Goal: Book appointment/travel/reservation

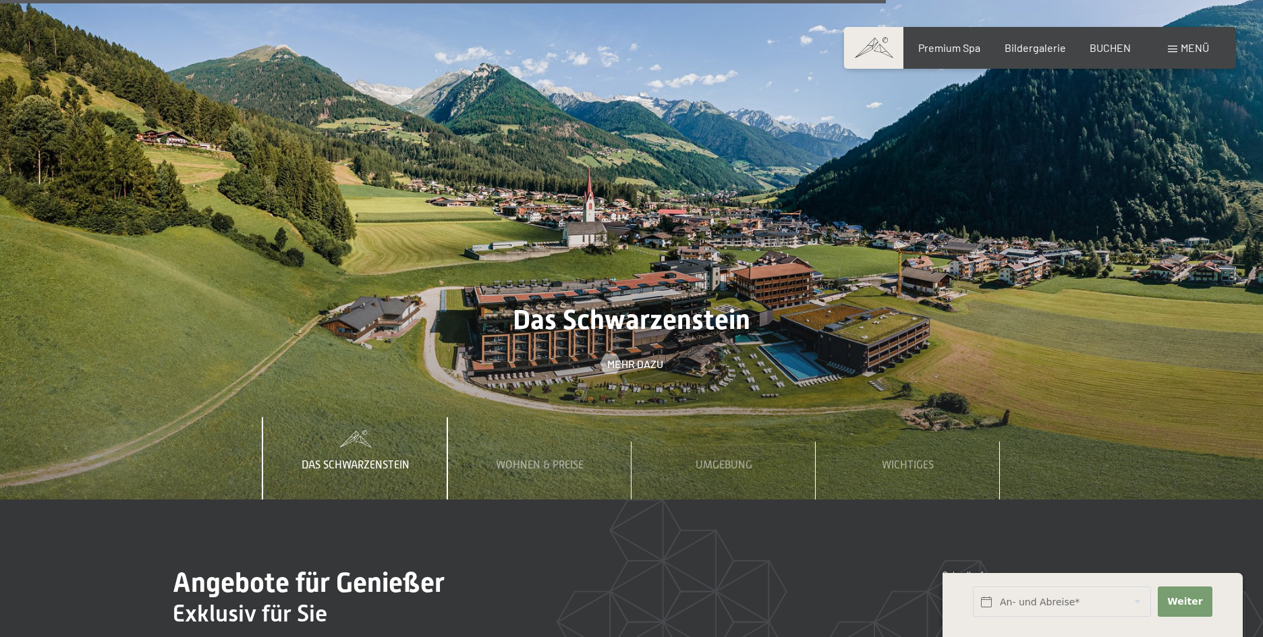
scroll to position [4756, 0]
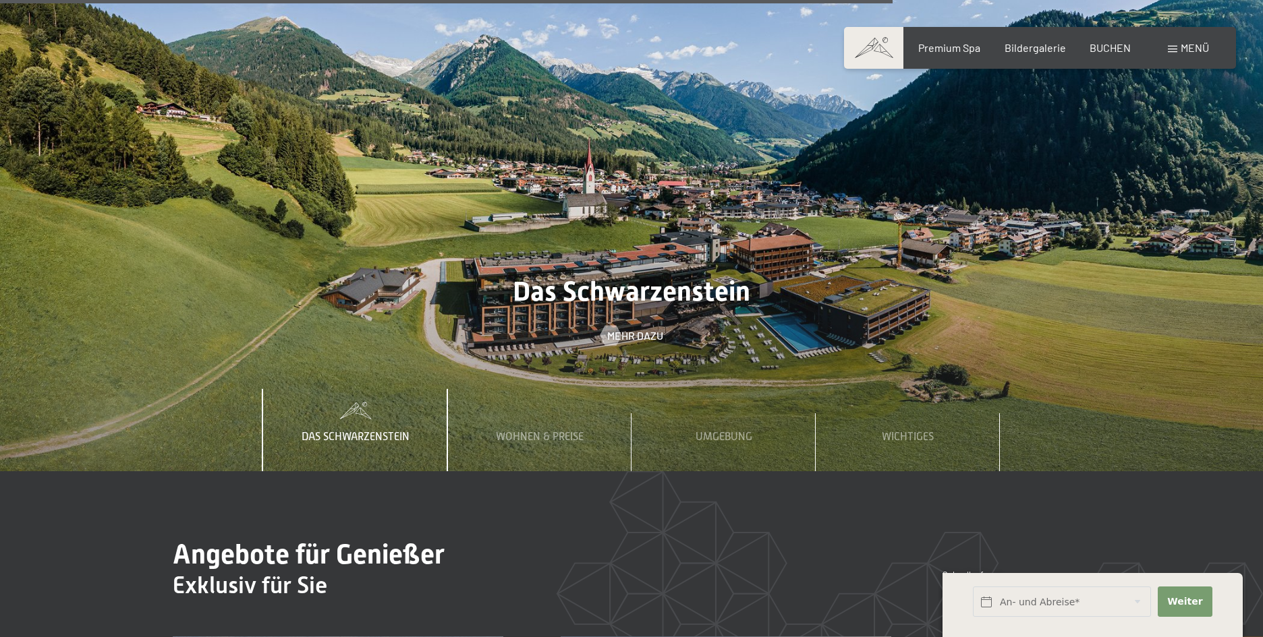
click at [573, 358] on span "Einwilligung Marketing*" at bounding box center [558, 358] width 111 height 13
click at [496, 358] on input "Einwilligung Marketing*" at bounding box center [489, 358] width 13 height 13
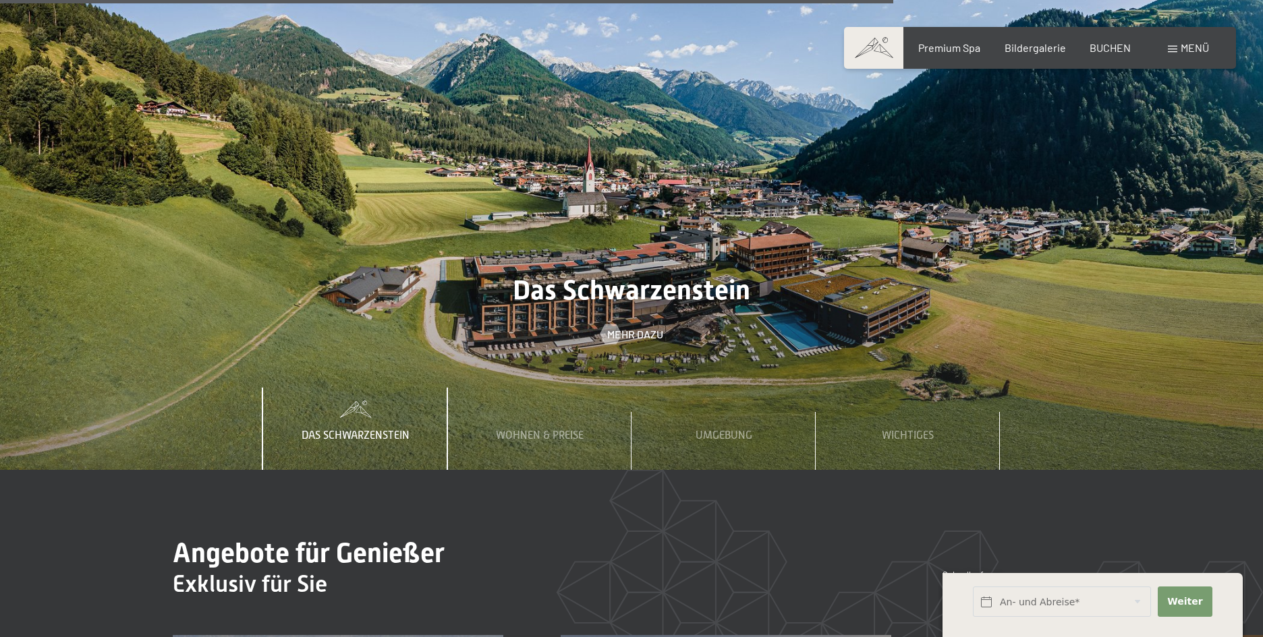
click at [569, 356] on span "Einwilligung Marketing*" at bounding box center [558, 358] width 111 height 13
click at [496, 356] on input "Einwilligung Marketing*" at bounding box center [489, 358] width 13 height 13
click at [529, 355] on span "Einwilligung Marketing*" at bounding box center [558, 358] width 111 height 13
click at [496, 355] on input "Einwilligung Marketing*" at bounding box center [489, 358] width 13 height 13
checkbox input "false"
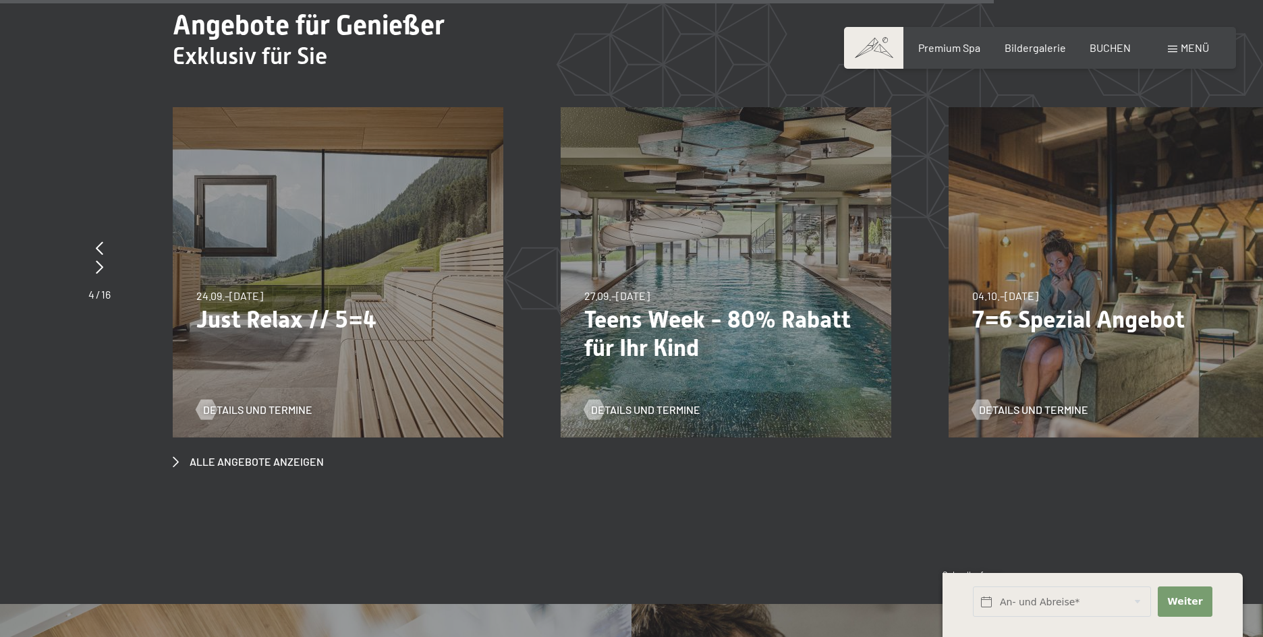
scroll to position [5263, 0]
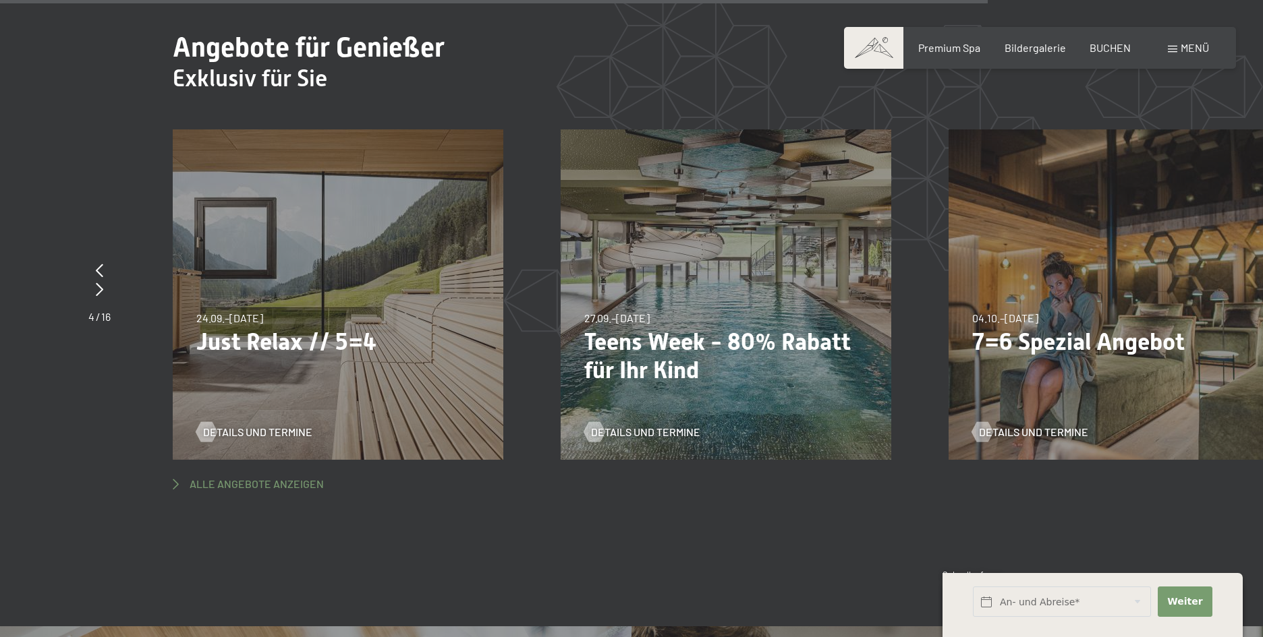
click at [295, 477] on span "Alle Angebote anzeigen" at bounding box center [257, 484] width 134 height 15
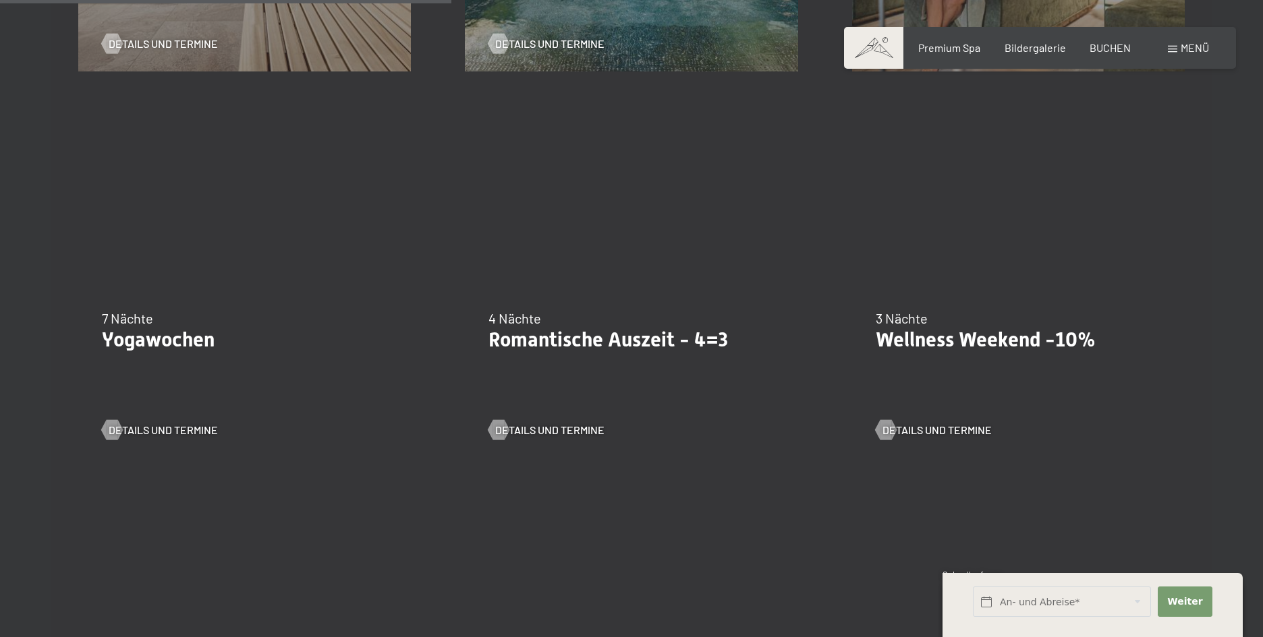
scroll to position [1095, 0]
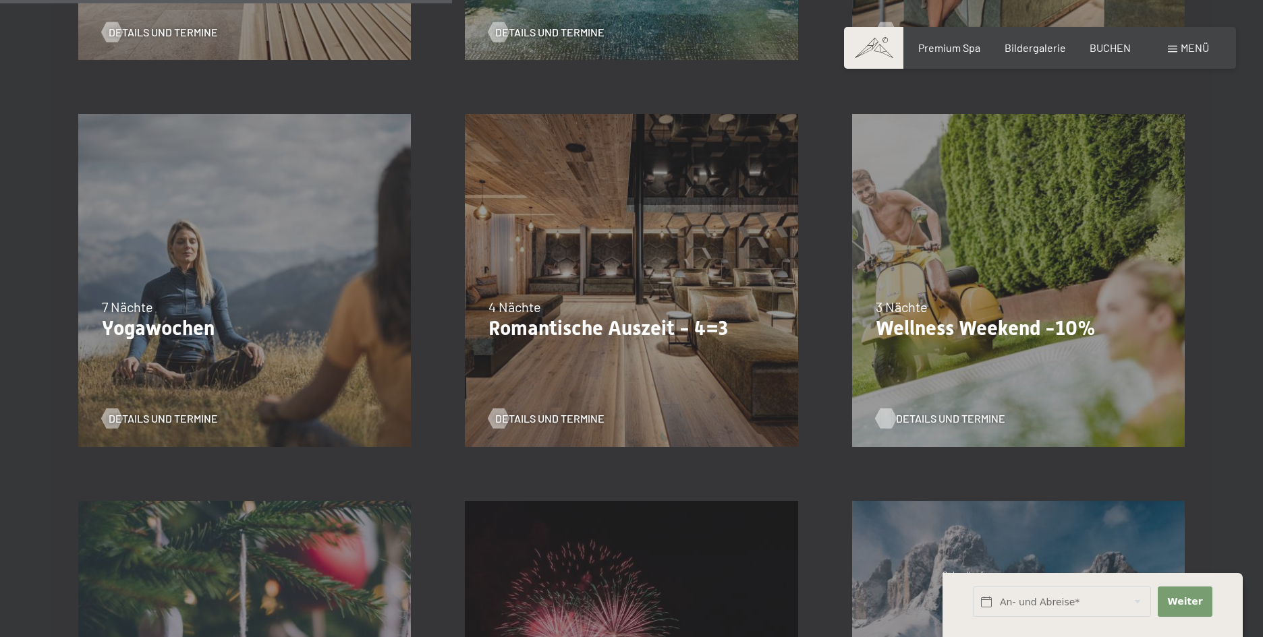
click at [949, 415] on span "Details und Termine" at bounding box center [950, 418] width 109 height 15
